Goal: Book appointment/travel/reservation

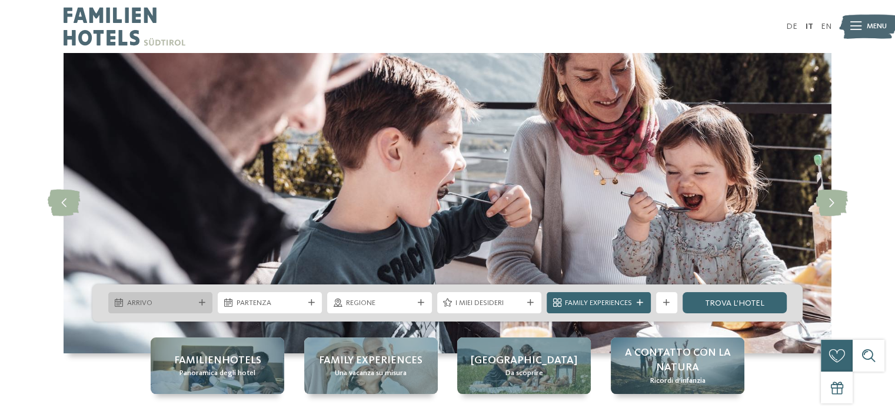
click at [199, 301] on icon at bounding box center [202, 303] width 6 height 6
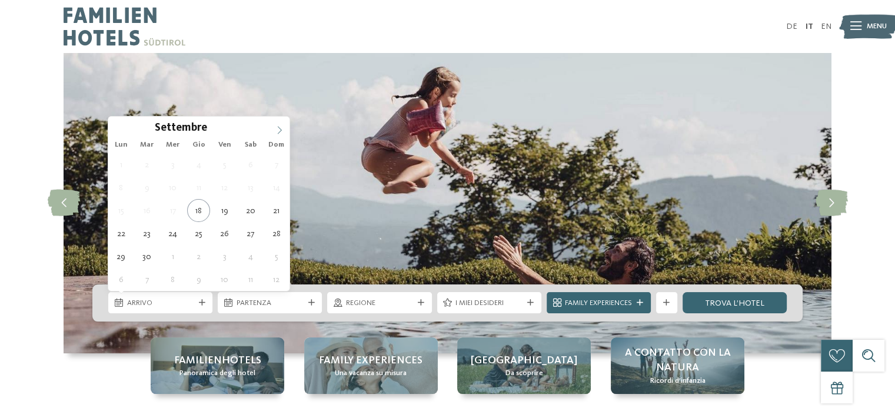
click at [281, 127] on icon at bounding box center [279, 130] width 8 height 8
type input "****"
click at [281, 127] on icon at bounding box center [279, 130] width 8 height 8
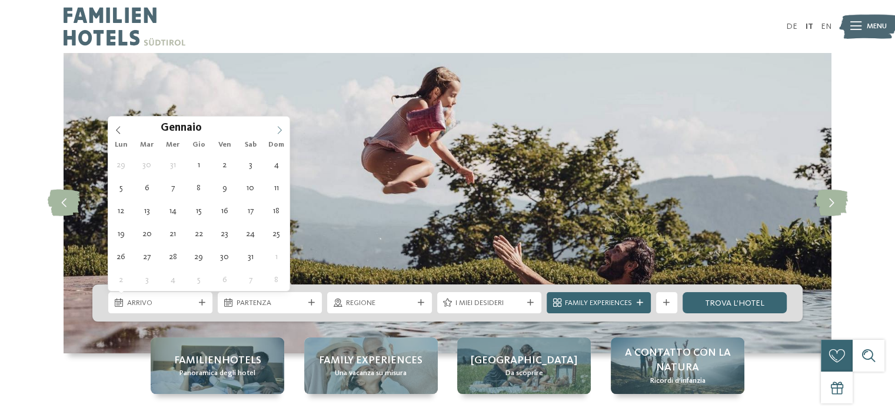
click at [281, 127] on icon at bounding box center [279, 130] width 8 height 8
type div "[DATE]"
type input "****"
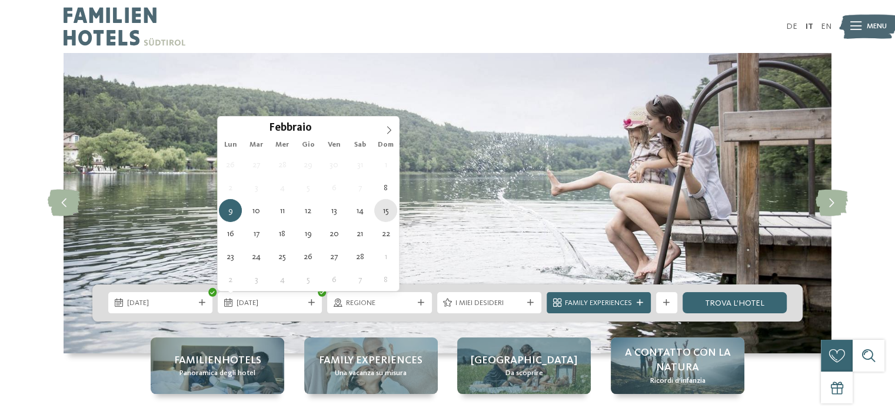
type div "[DATE]"
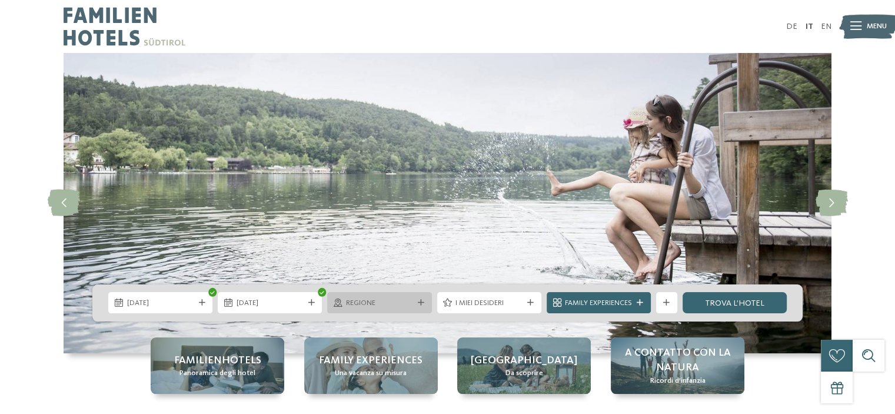
click at [420, 301] on icon at bounding box center [421, 303] width 6 height 6
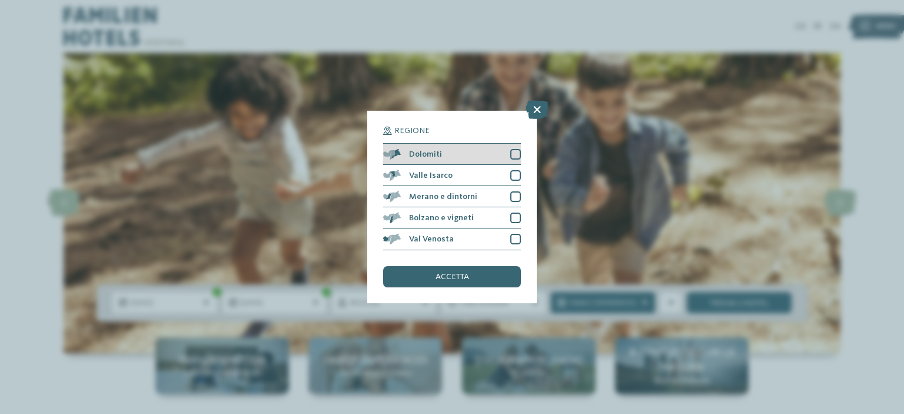
click at [517, 150] on div at bounding box center [515, 154] width 11 height 11
click at [478, 281] on div "accetta" at bounding box center [452, 276] width 138 height 21
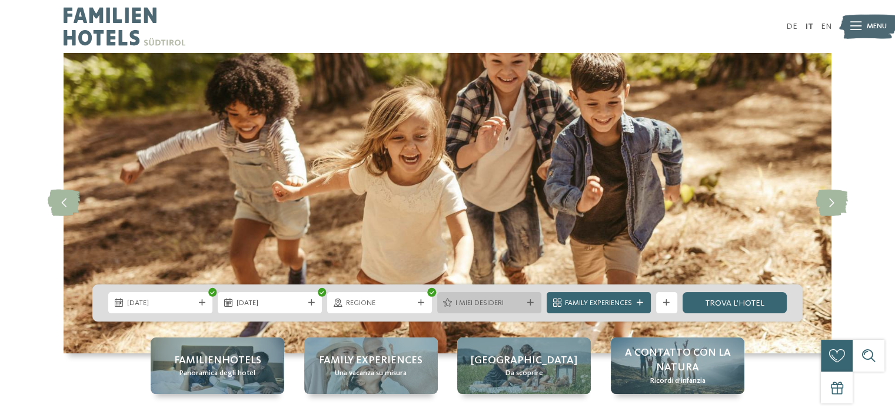
click at [528, 301] on icon at bounding box center [530, 303] width 6 height 6
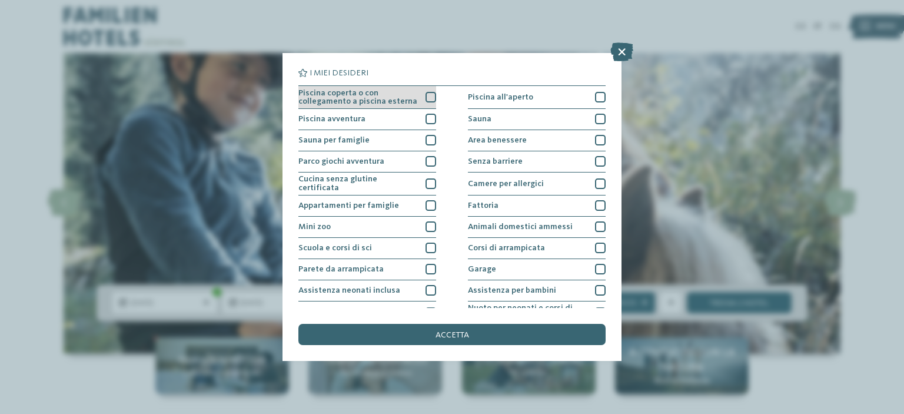
click at [425, 96] on div at bounding box center [430, 97] width 11 height 11
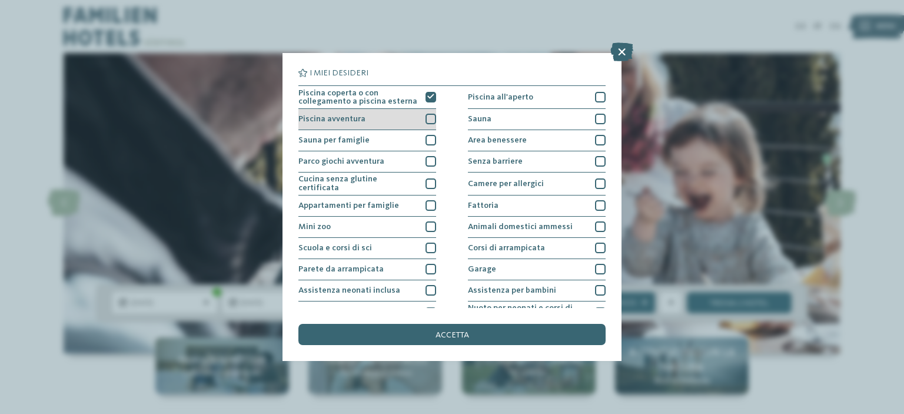
click at [425, 121] on div at bounding box center [430, 119] width 11 height 11
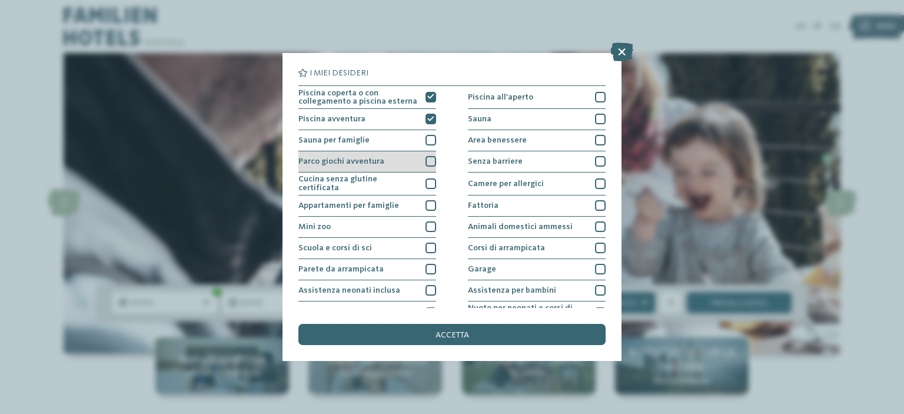
click at [430, 158] on div at bounding box center [430, 161] width 11 height 11
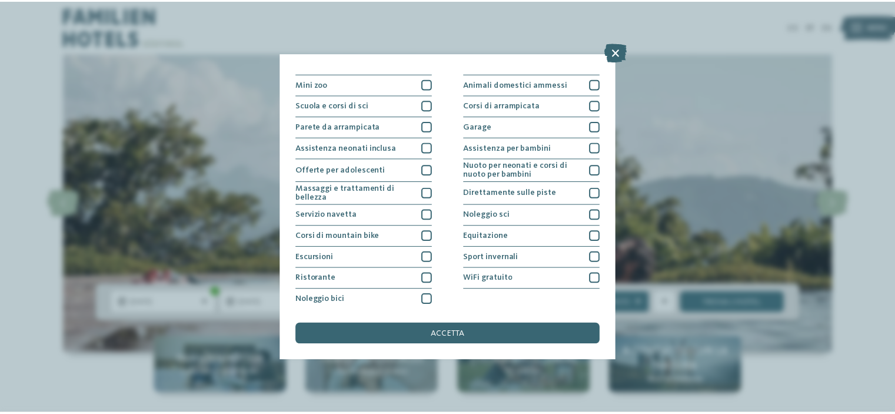
scroll to position [143, 0]
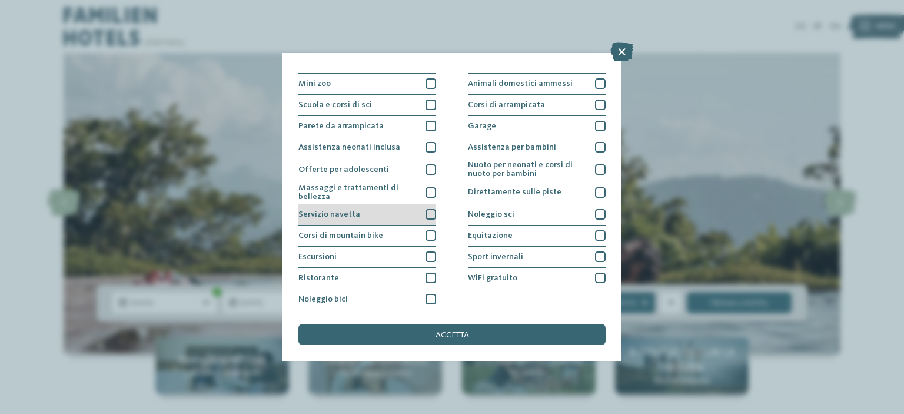
click at [427, 210] on div at bounding box center [430, 214] width 11 height 11
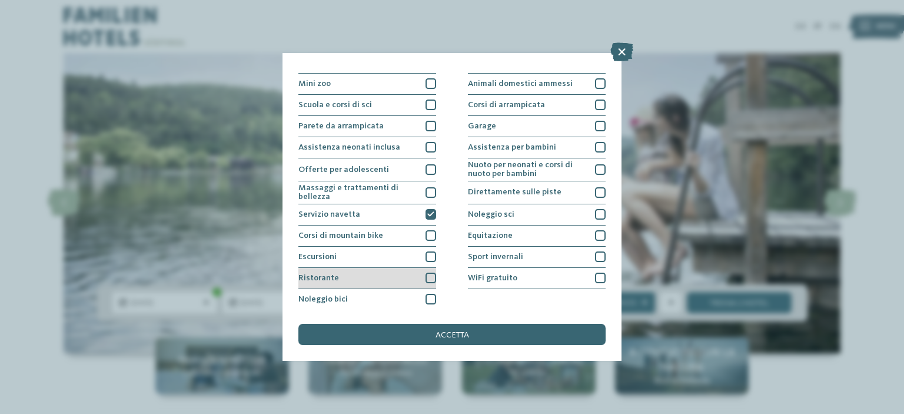
click at [425, 280] on div at bounding box center [430, 277] width 11 height 11
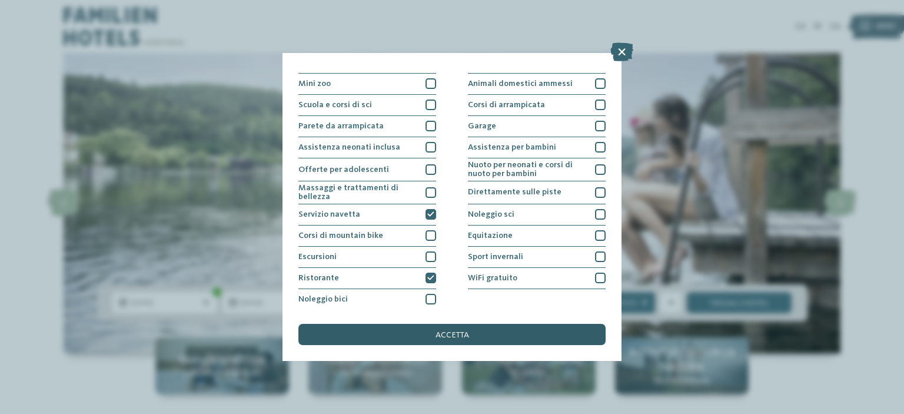
click at [491, 334] on div "accetta" at bounding box center [451, 334] width 307 height 21
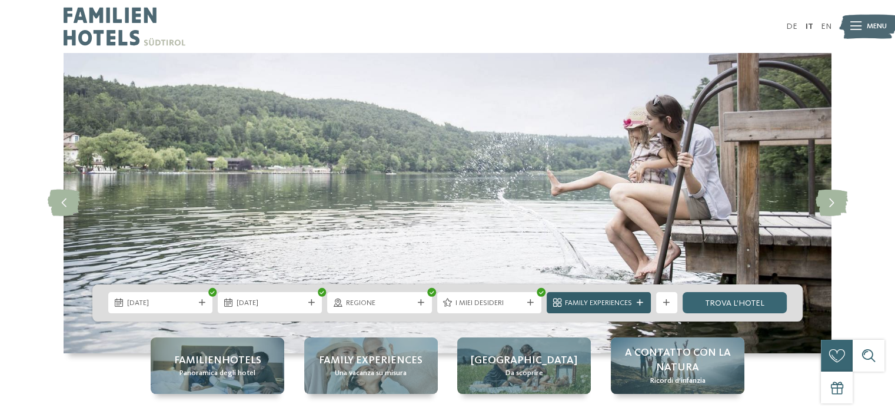
click at [641, 300] on icon at bounding box center [640, 303] width 6 height 6
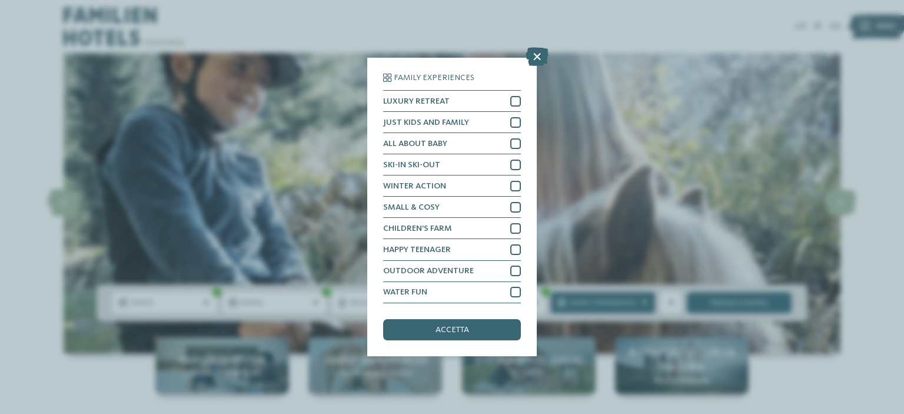
click at [541, 56] on icon at bounding box center [536, 57] width 23 height 19
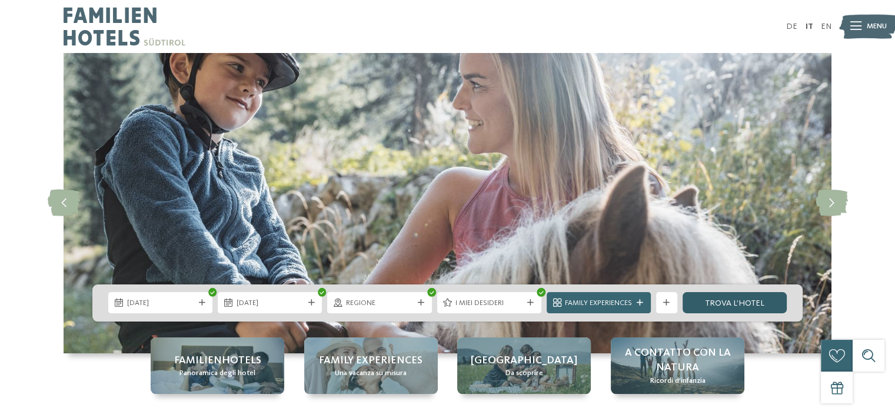
click at [738, 300] on link "trova l’hotel" at bounding box center [735, 302] width 104 height 21
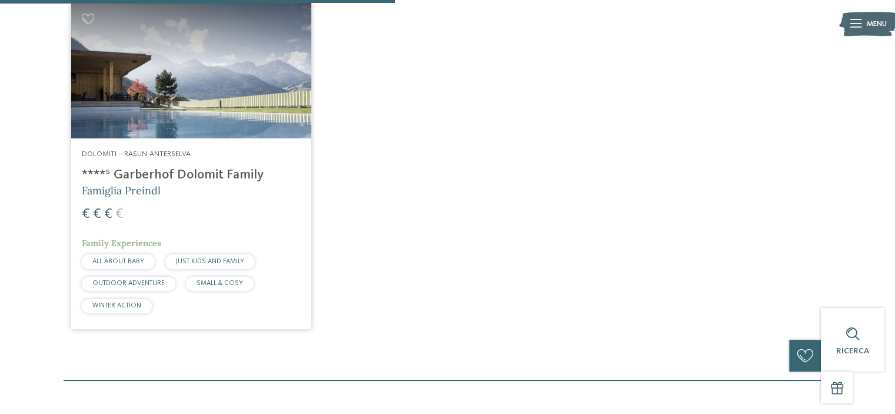
scroll to position [444, 0]
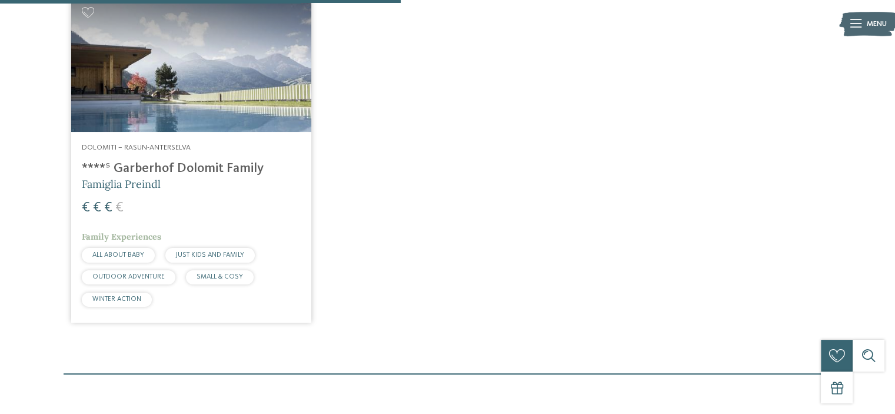
click at [152, 165] on h4 "****ˢ Garberhof Dolomit Family" at bounding box center [191, 169] width 219 height 16
